Goal: Information Seeking & Learning: Find specific fact

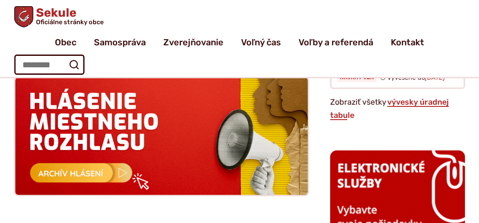
scroll to position [1111, 0]
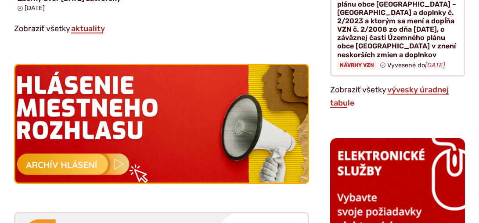
click at [74, 163] on img at bounding box center [162, 123] width 322 height 129
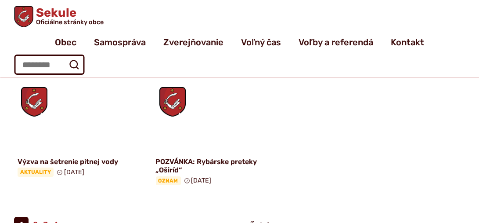
scroll to position [867, 0]
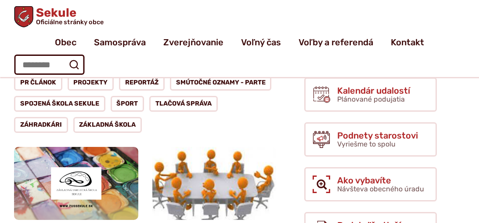
scroll to position [88, 0]
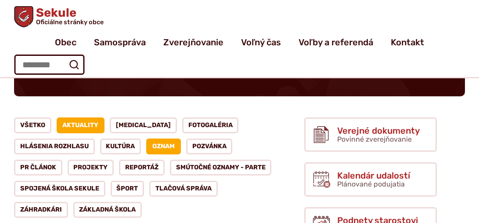
click at [72, 126] on link "Aktuality" at bounding box center [81, 125] width 48 height 16
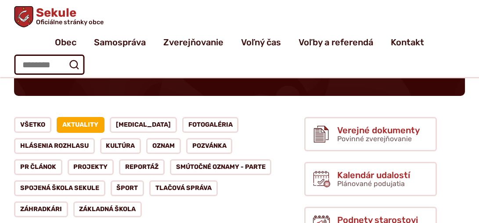
scroll to position [88, 0]
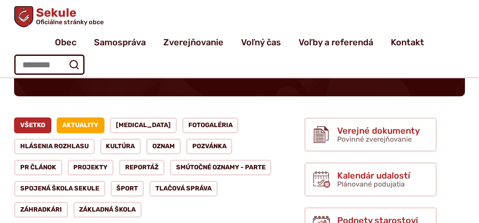
click at [38, 126] on link "Všetko" at bounding box center [32, 125] width 37 height 16
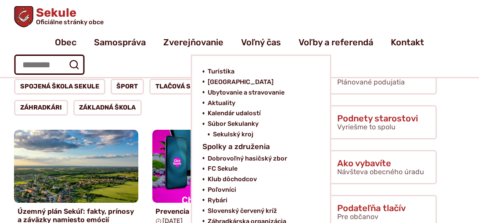
scroll to position [176, 0]
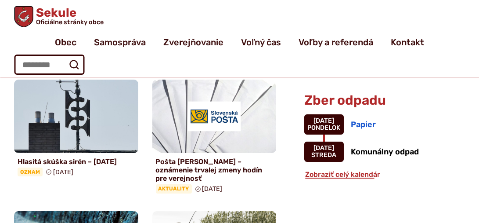
scroll to position [746, 0]
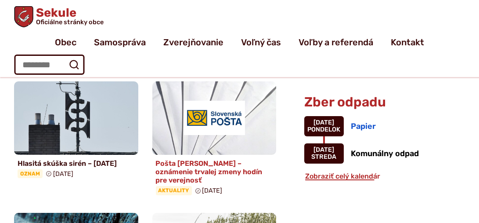
click at [216, 120] on img at bounding box center [214, 118] width 143 height 84
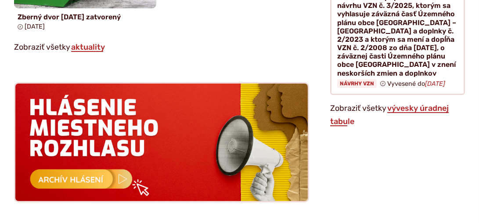
scroll to position [1141, 0]
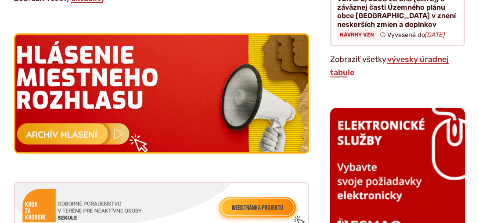
click at [89, 137] on img at bounding box center [162, 93] width 322 height 129
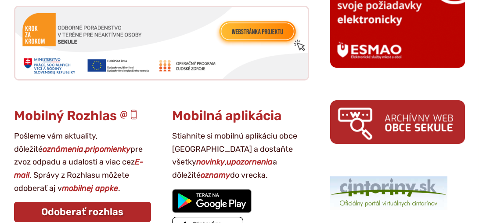
scroll to position [1360, 0]
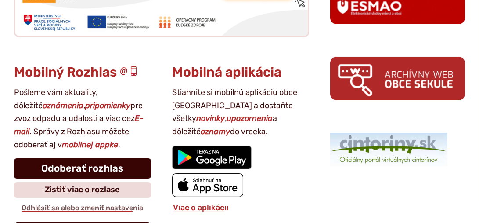
click at [114, 168] on link "Odoberať rozhlas" at bounding box center [82, 168] width 137 height 20
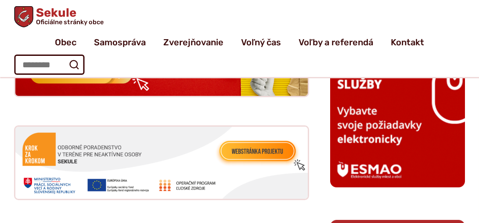
scroll to position [1185, 0]
